Goal: Transaction & Acquisition: Purchase product/service

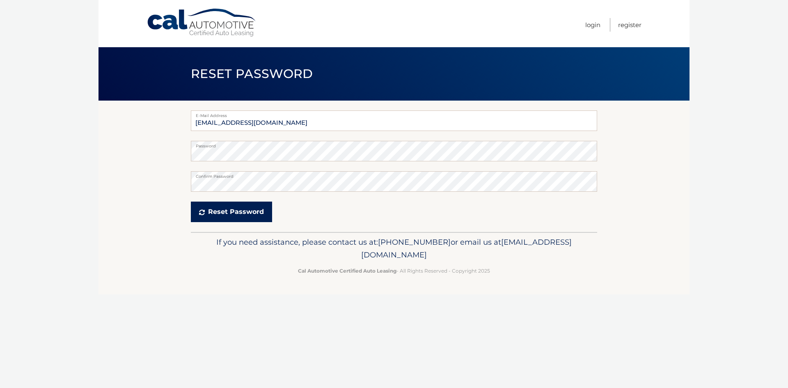
click at [249, 215] on button "Reset Password" at bounding box center [231, 211] width 81 height 21
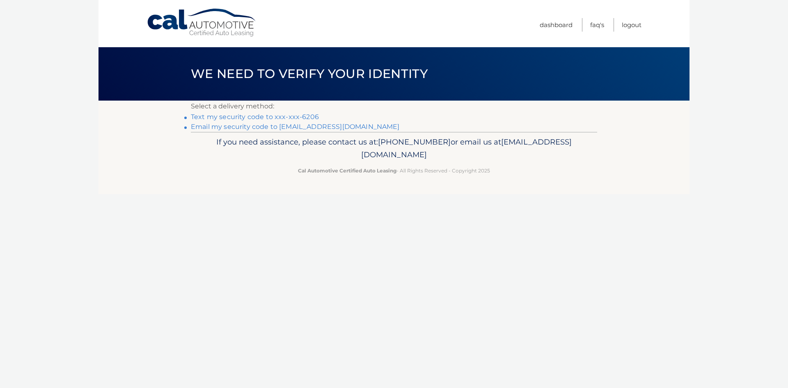
click at [279, 117] on link "Text my security code to xxx-xxx-6206" at bounding box center [255, 117] width 128 height 8
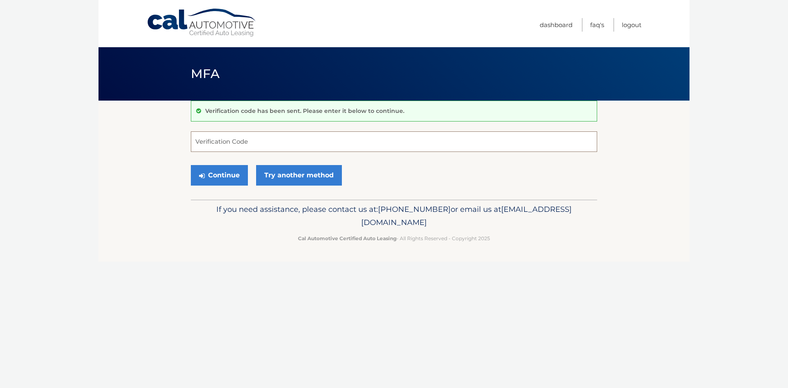
click at [280, 144] on input "Verification Code" at bounding box center [394, 141] width 406 height 21
type input "004420"
click at [219, 172] on button "Continue" at bounding box center [219, 175] width 57 height 21
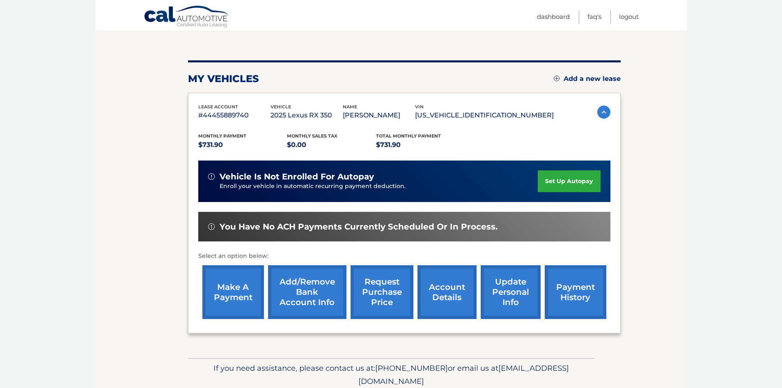
scroll to position [76, 0]
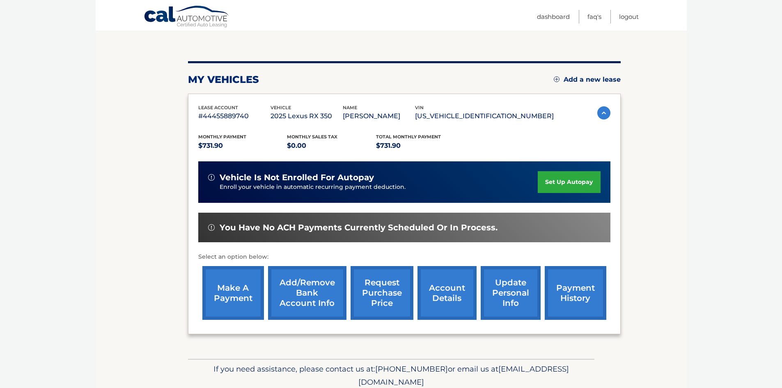
click at [233, 286] on link "make a payment" at bounding box center [233, 293] width 62 height 54
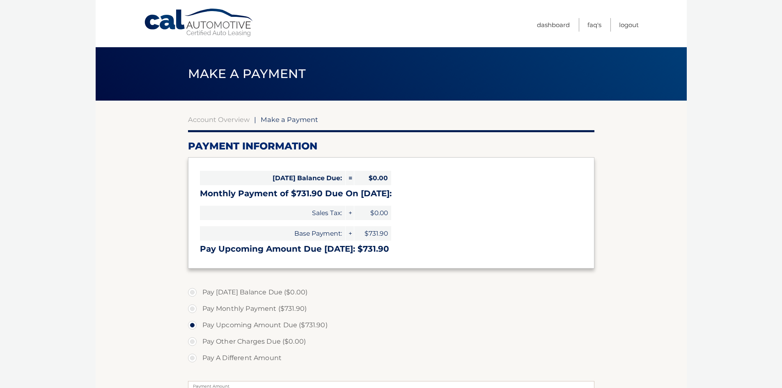
select select "MjM4MWE5ZWItZmQ5YS00NDY3LWFjYjItNGUzYmIwNWYwNjE4"
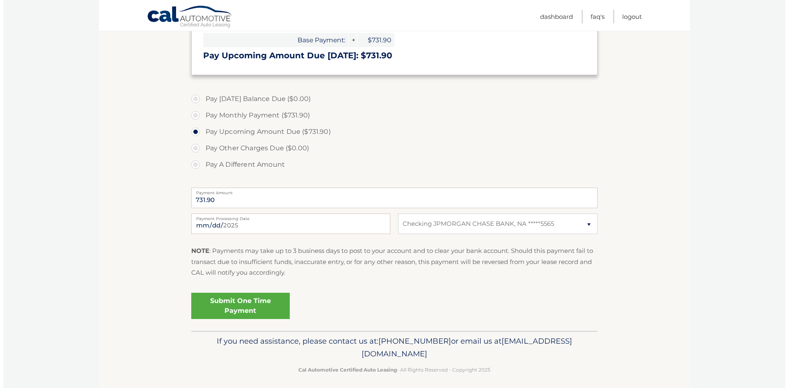
scroll to position [195, 0]
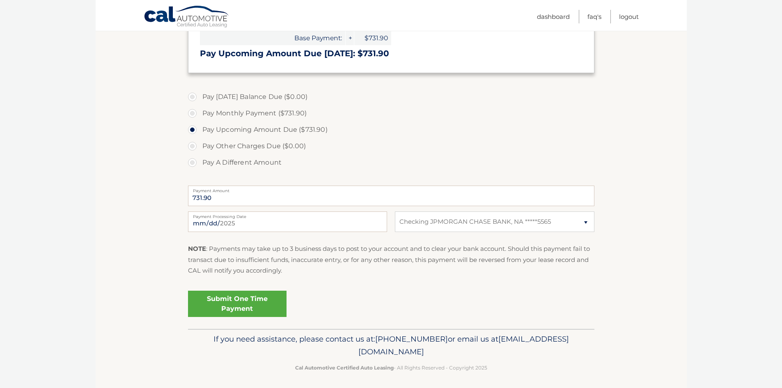
click at [244, 301] on link "Submit One Time Payment" at bounding box center [237, 304] width 98 height 26
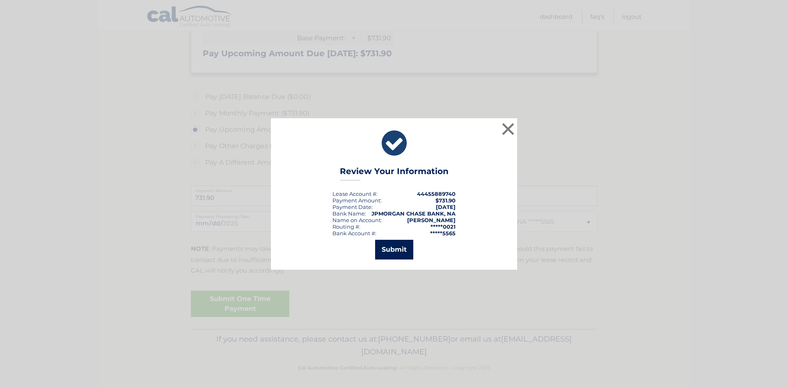
click at [393, 248] on button "Submit" at bounding box center [394, 250] width 38 height 20
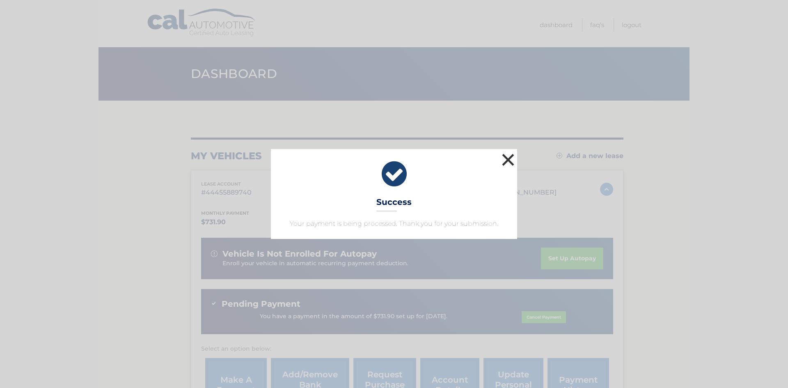
click at [508, 157] on button "×" at bounding box center [508, 159] width 16 height 16
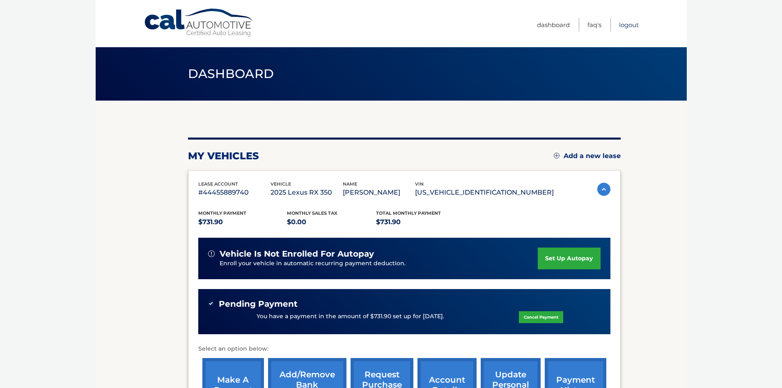
click at [632, 25] on link "Logout" at bounding box center [629, 25] width 20 height 14
